Goal: Information Seeking & Learning: Understand process/instructions

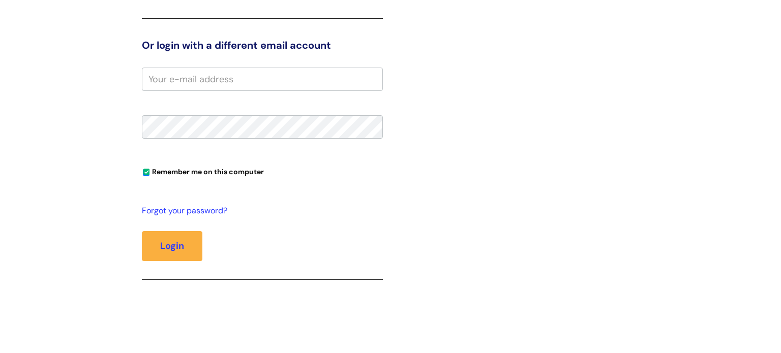
scroll to position [87, 0]
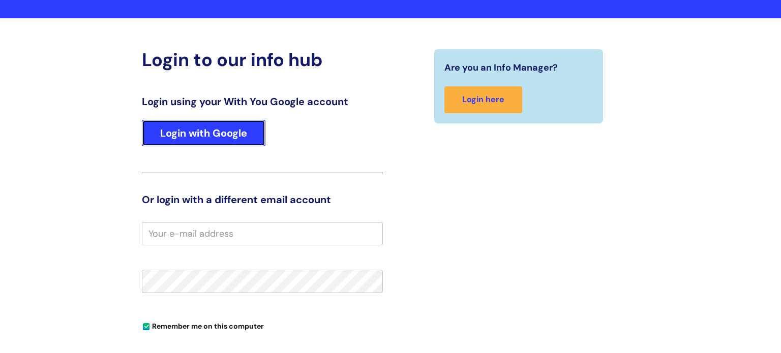
click at [214, 138] on link "Login with Google" at bounding box center [204, 133] width 124 height 26
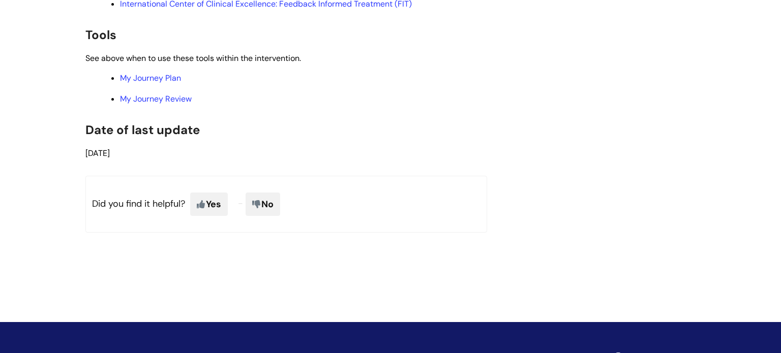
scroll to position [2282, 0]
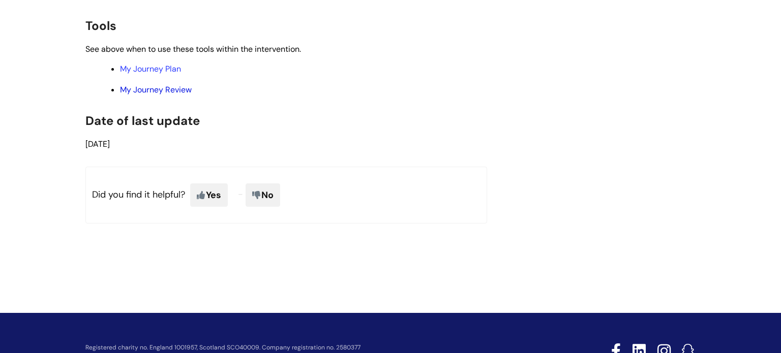
click at [155, 95] on link "My Journey Review" at bounding box center [156, 89] width 72 height 11
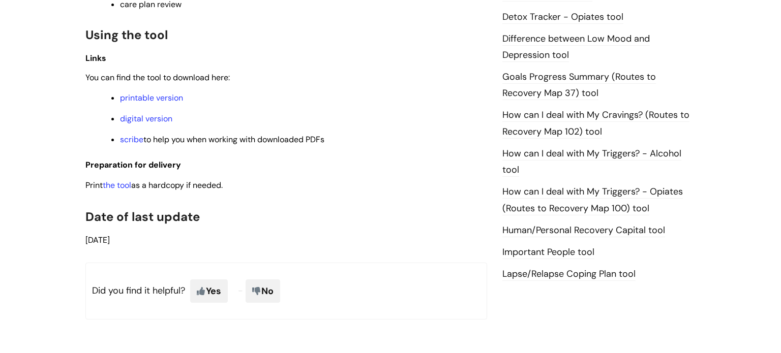
scroll to position [680, 0]
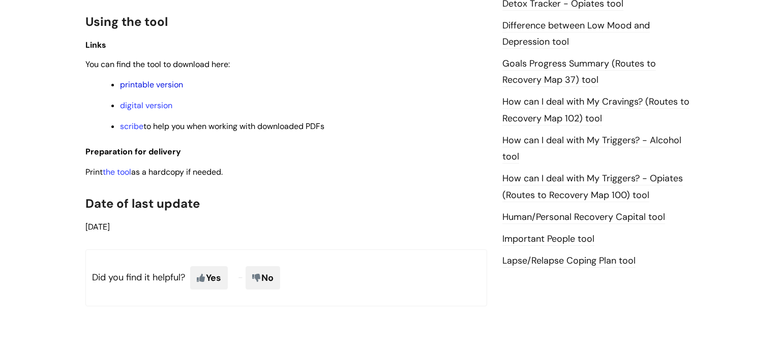
click at [136, 87] on link "printable version" at bounding box center [151, 84] width 63 height 11
